Goal: Information Seeking & Learning: Learn about a topic

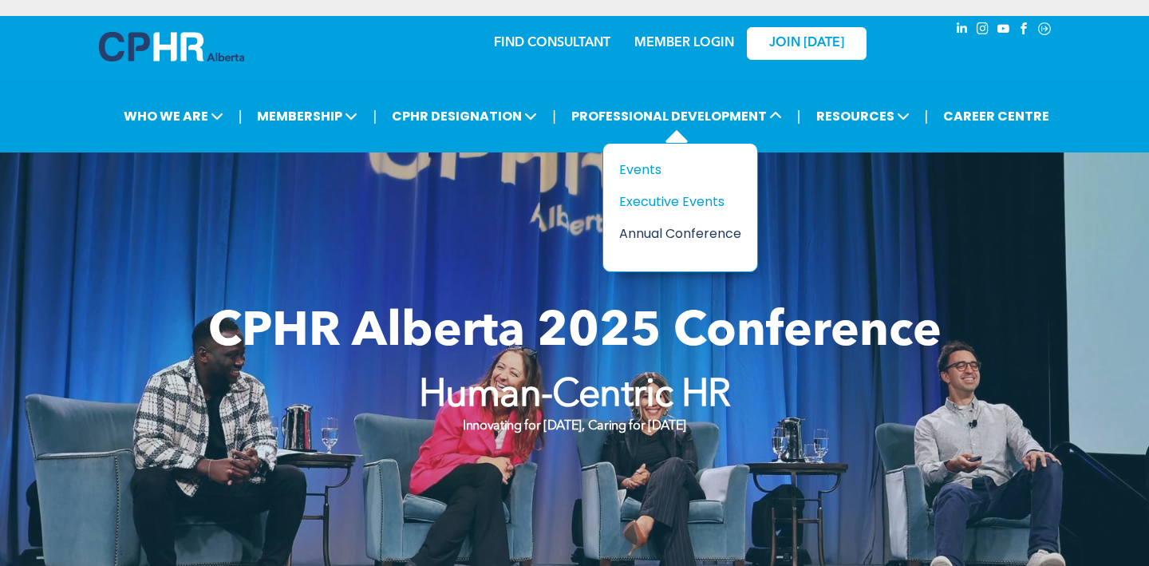
click at [650, 227] on div "Annual Conference" at bounding box center [674, 233] width 110 height 20
